Goal: Navigation & Orientation: Find specific page/section

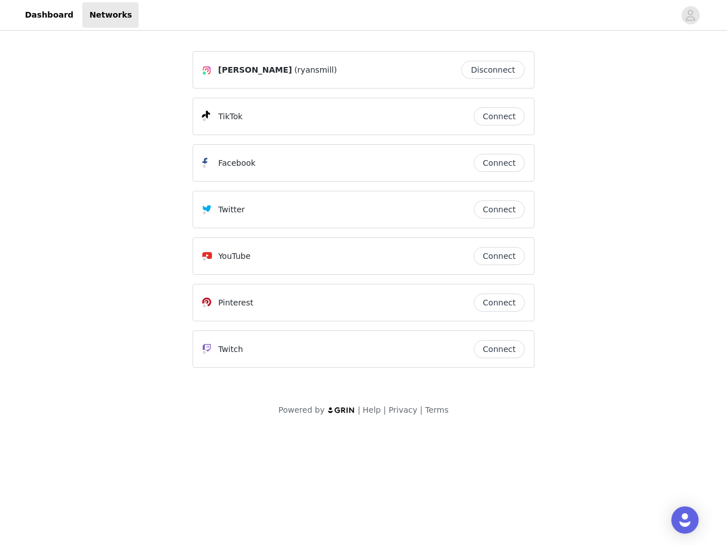
click at [363, 215] on div "Twitter" at bounding box center [337, 210] width 271 height 14
click at [363, 15] on div at bounding box center [407, 15] width 536 height 26
click at [690, 15] on icon "avatar" at bounding box center [690, 15] width 11 height 18
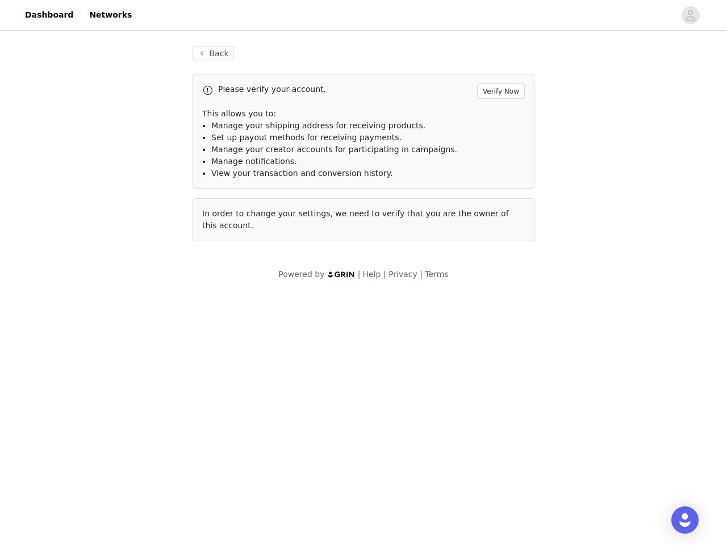
click at [496, 70] on div "Back Please verify your account. Verify Now This allows you to: Manage your shi…" at bounding box center [363, 144] width 369 height 222
click at [499, 116] on p "This allows you to:" at bounding box center [363, 114] width 323 height 12
click at [499, 163] on li "Manage notifications." at bounding box center [367, 162] width 313 height 12
click at [499, 210] on div "In order to change your settings, we need to verify that you are the owner of t…" at bounding box center [363, 219] width 342 height 43
click at [499, 256] on div "Back Please verify your account. Verify Now This allows you to: Manage your shi…" at bounding box center [363, 151] width 369 height 236
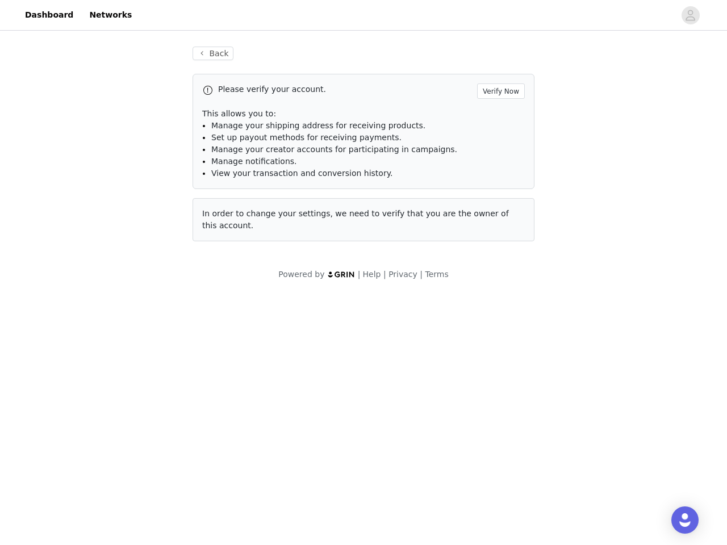
click at [499, 303] on body "Dashboard Networks Back Please verify your account. Verify Now This allows you …" at bounding box center [363, 272] width 727 height 545
click at [499, 349] on body "Dashboard Networks Back Please verify your account. Verify Now This allows you …" at bounding box center [363, 272] width 727 height 545
